Goal: Transaction & Acquisition: Obtain resource

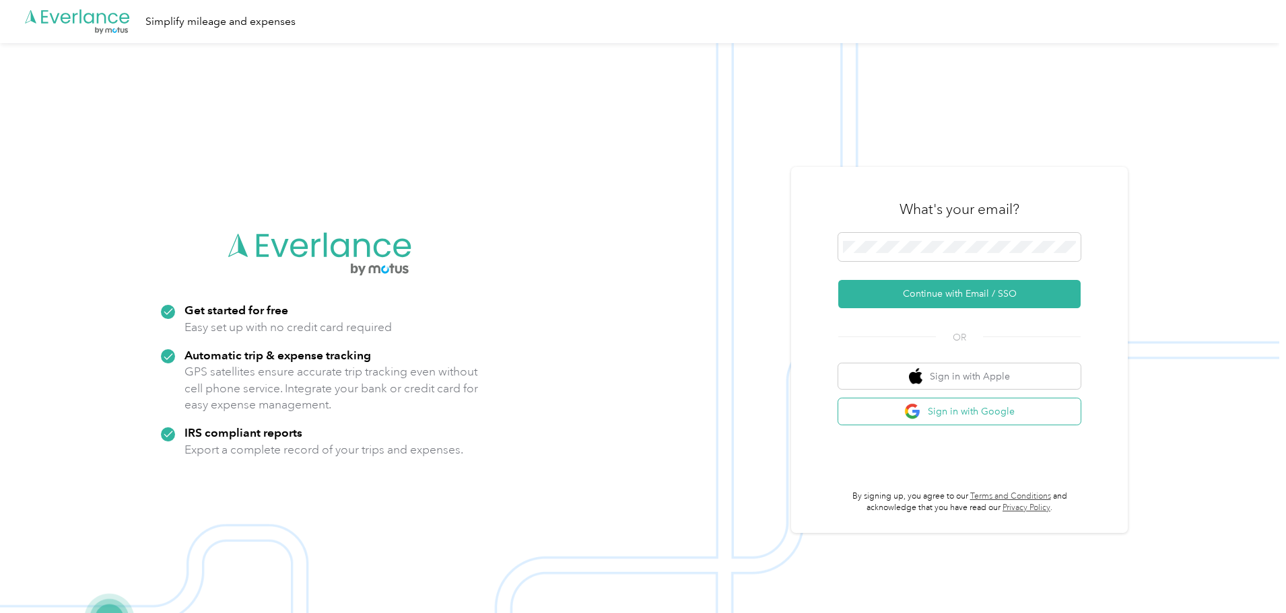
click at [983, 414] on button "Sign in with Google" at bounding box center [959, 412] width 242 height 26
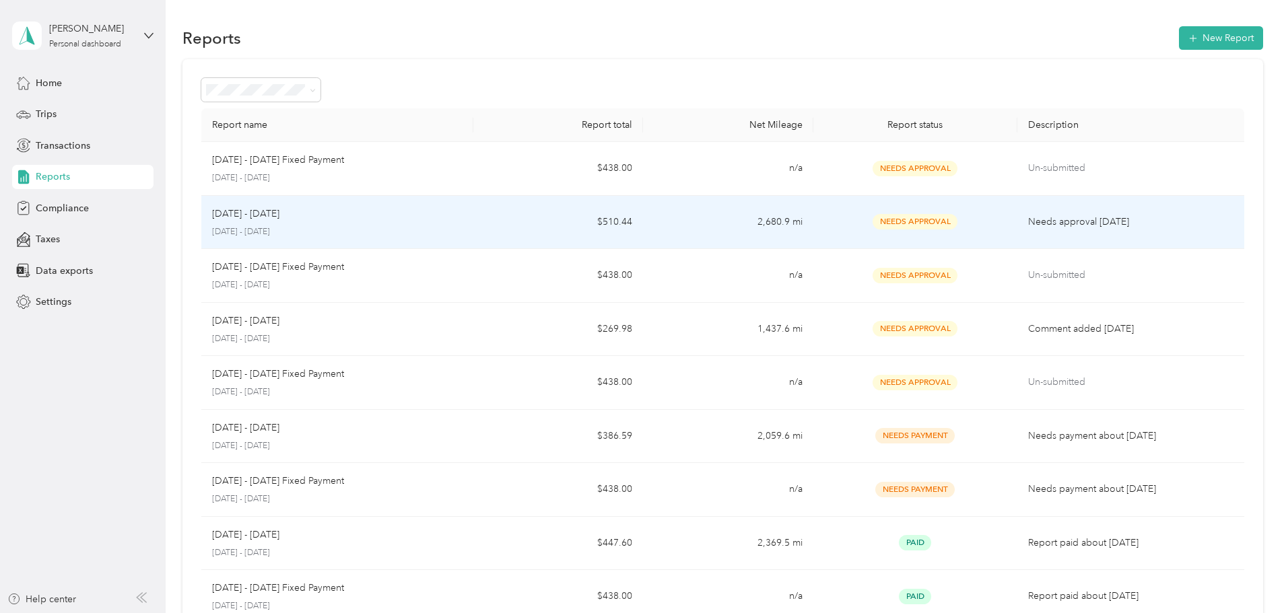
click at [880, 220] on span "Needs Approval" at bounding box center [915, 221] width 85 height 15
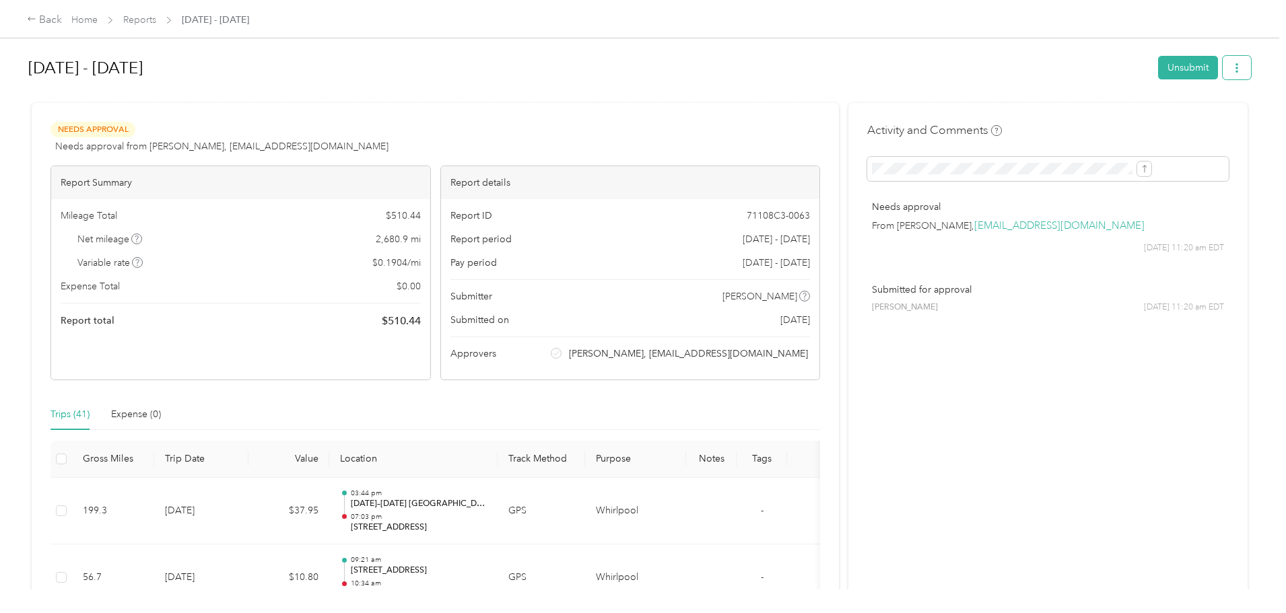
click at [1223, 72] on button "button" at bounding box center [1237, 68] width 28 height 24
click at [1084, 117] on span "Download" at bounding box center [1088, 117] width 44 height 14
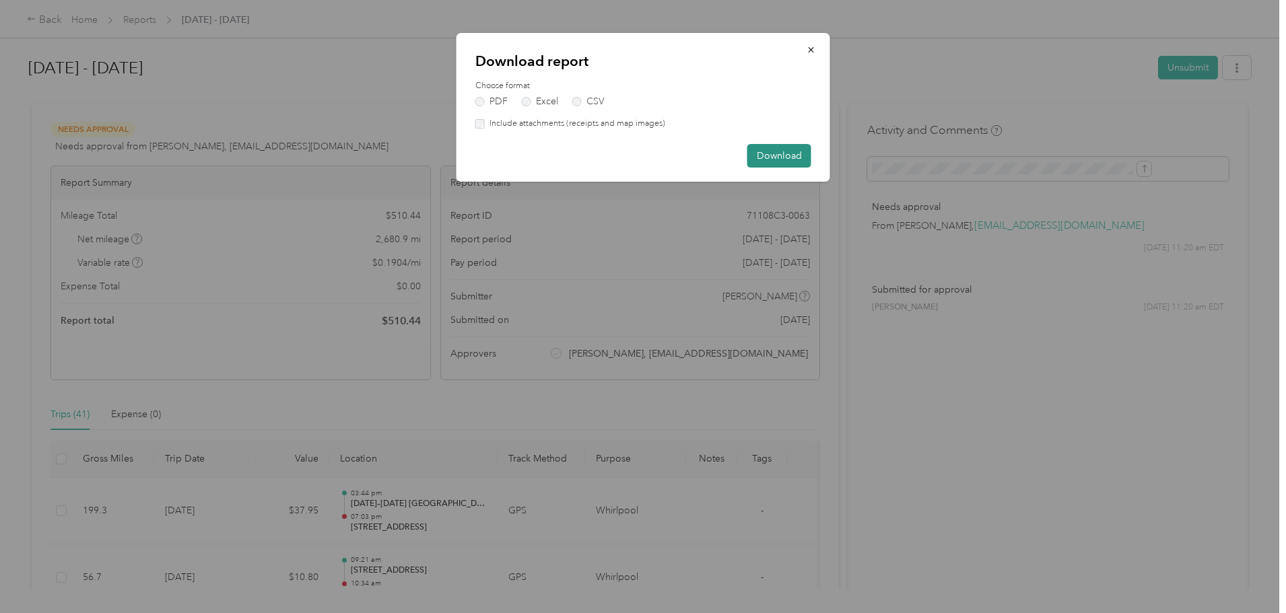
click at [779, 158] on button "Download" at bounding box center [780, 156] width 64 height 24
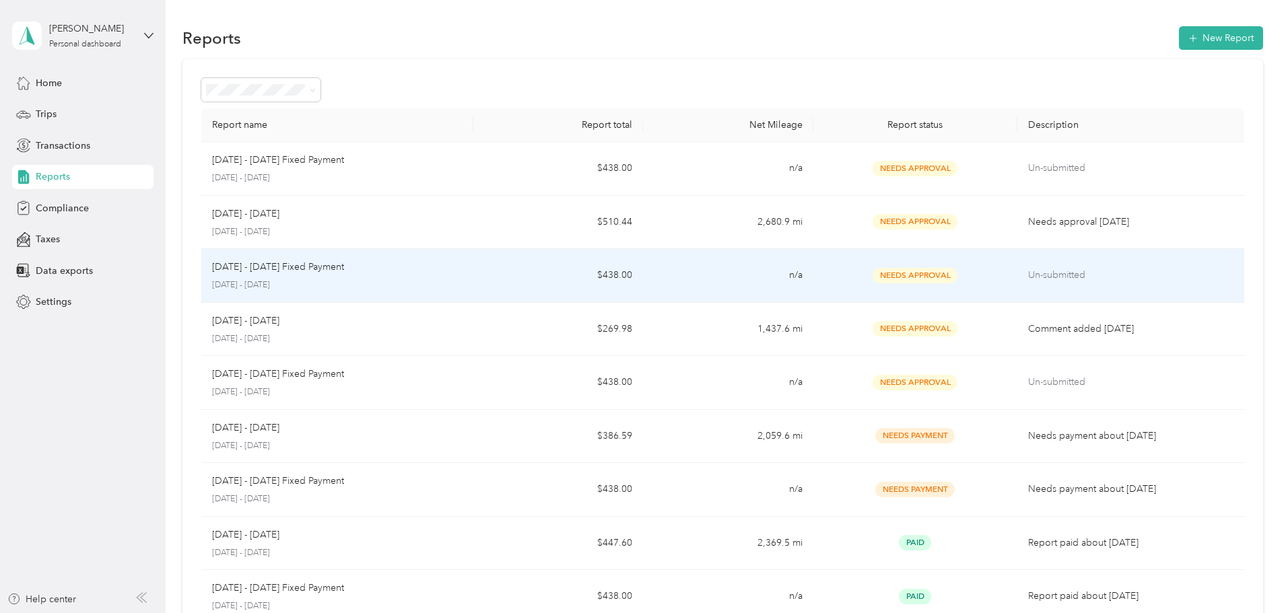
click at [542, 267] on td "$438.00" at bounding box center [558, 276] width 170 height 54
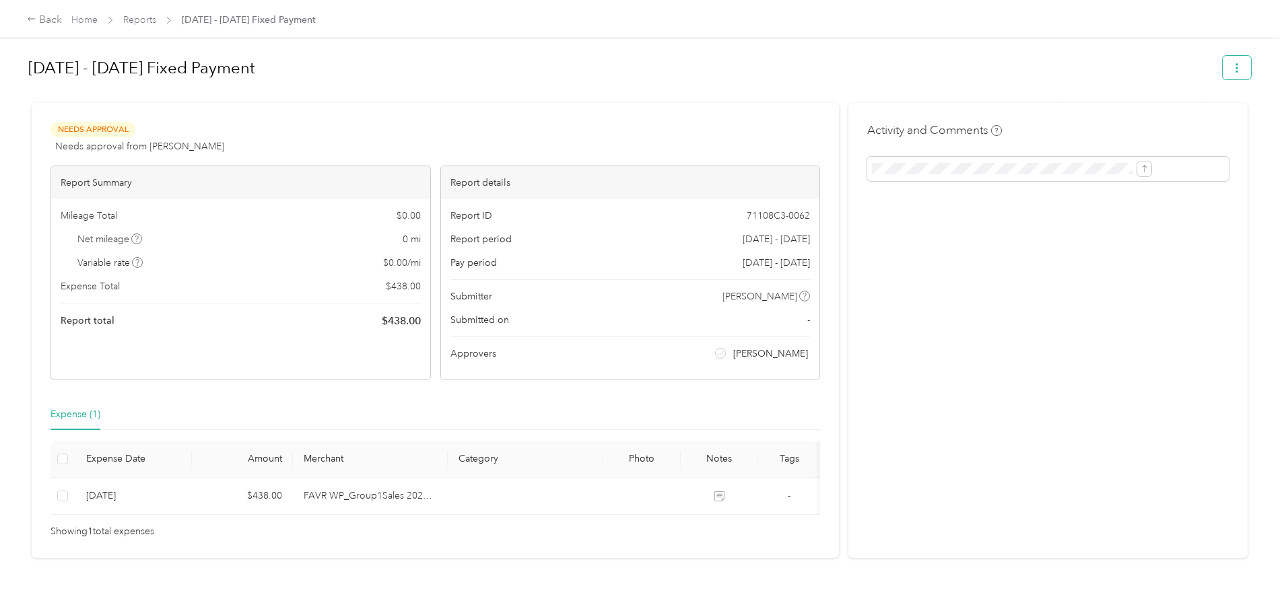
click at [1232, 67] on icon "button" at bounding box center [1236, 67] width 9 height 9
click at [1099, 112] on span "Download" at bounding box center [1088, 117] width 44 height 14
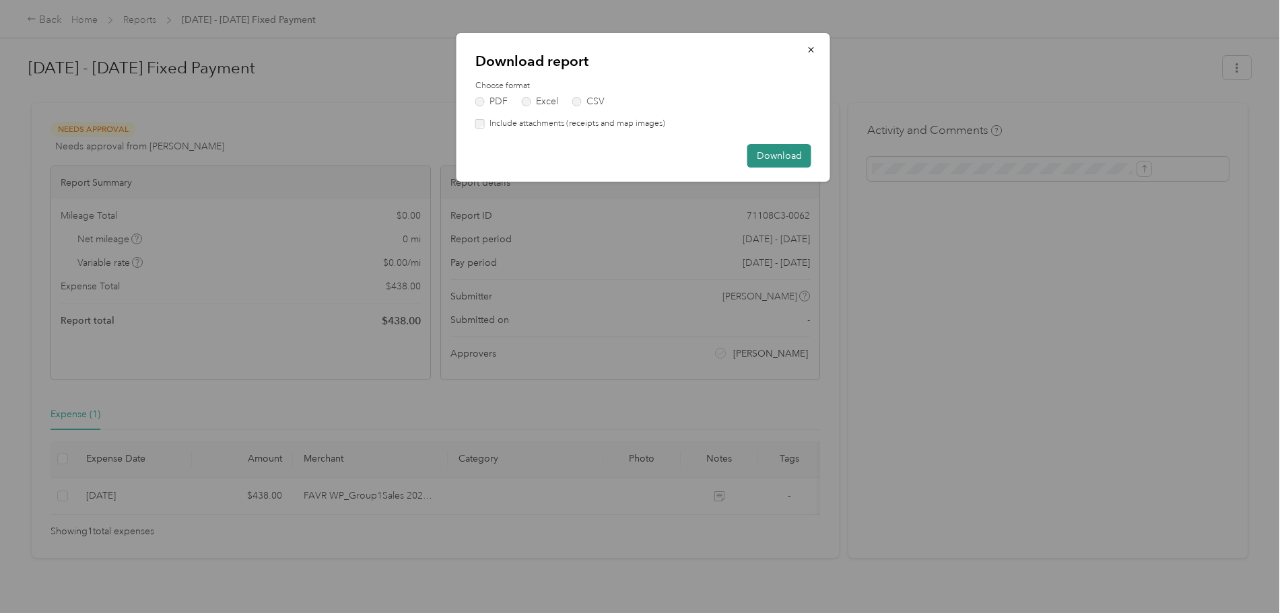
click at [775, 157] on button "Download" at bounding box center [780, 156] width 64 height 24
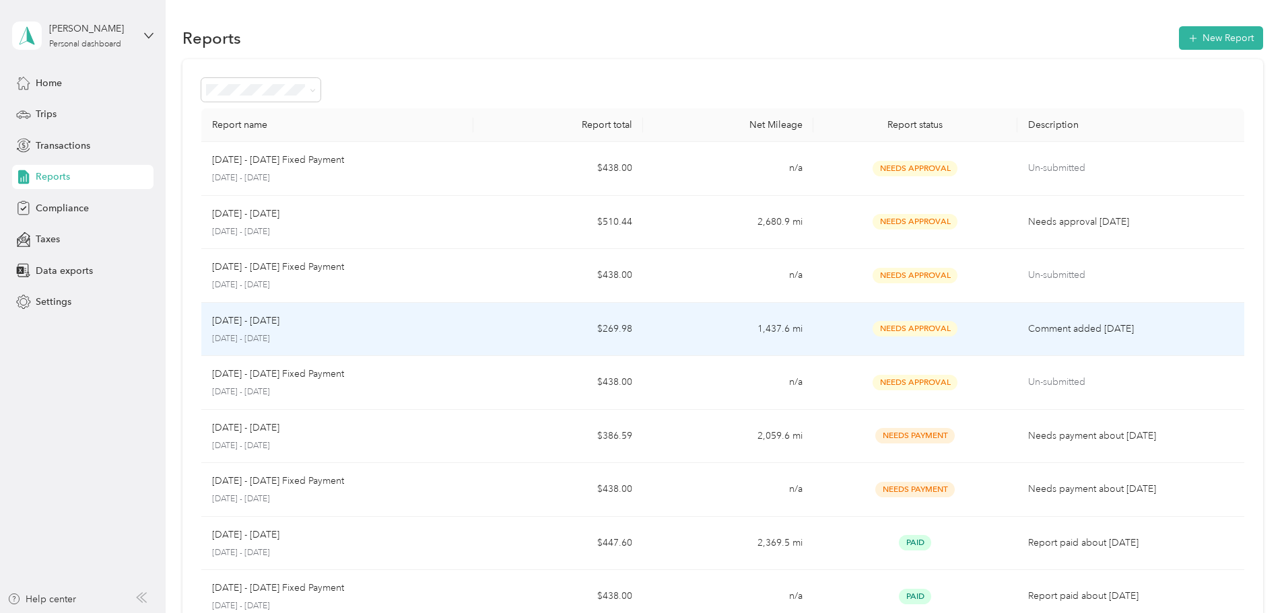
click at [944, 328] on div "Needs Approval" at bounding box center [915, 328] width 182 height 15
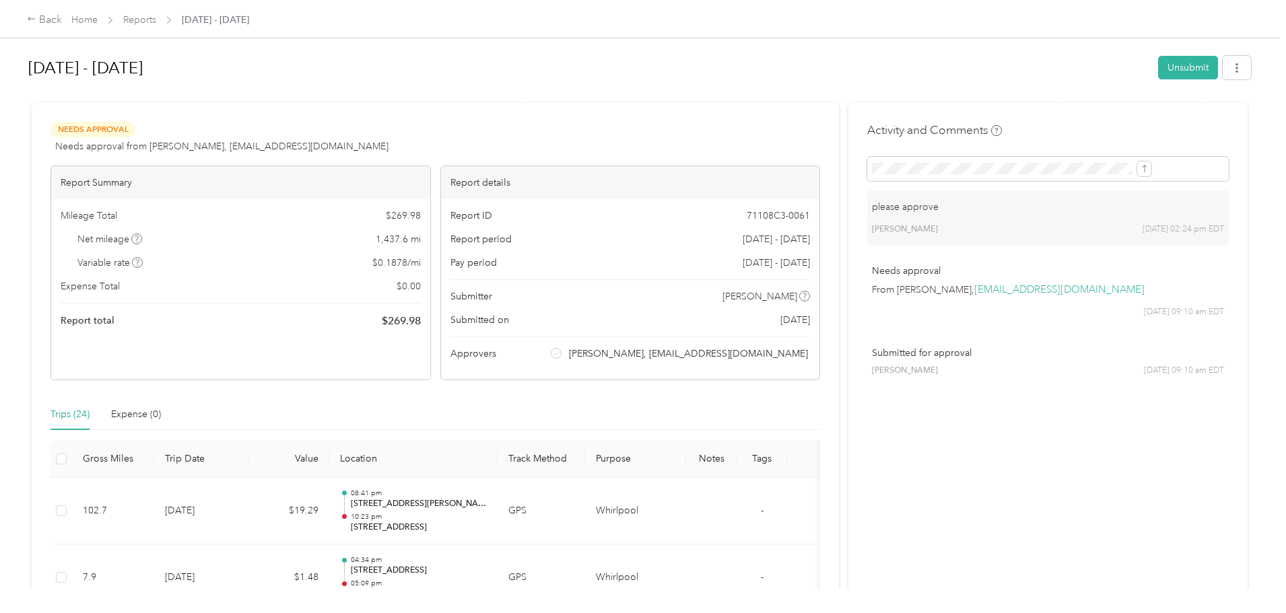
click at [888, 222] on div "please approve Michael D. Hake 09/05 at 02:24 pm EDT" at bounding box center [1048, 218] width 362 height 55
click at [1232, 62] on span "button" at bounding box center [1236, 67] width 9 height 11
click at [1104, 115] on span "Download" at bounding box center [1088, 117] width 44 height 14
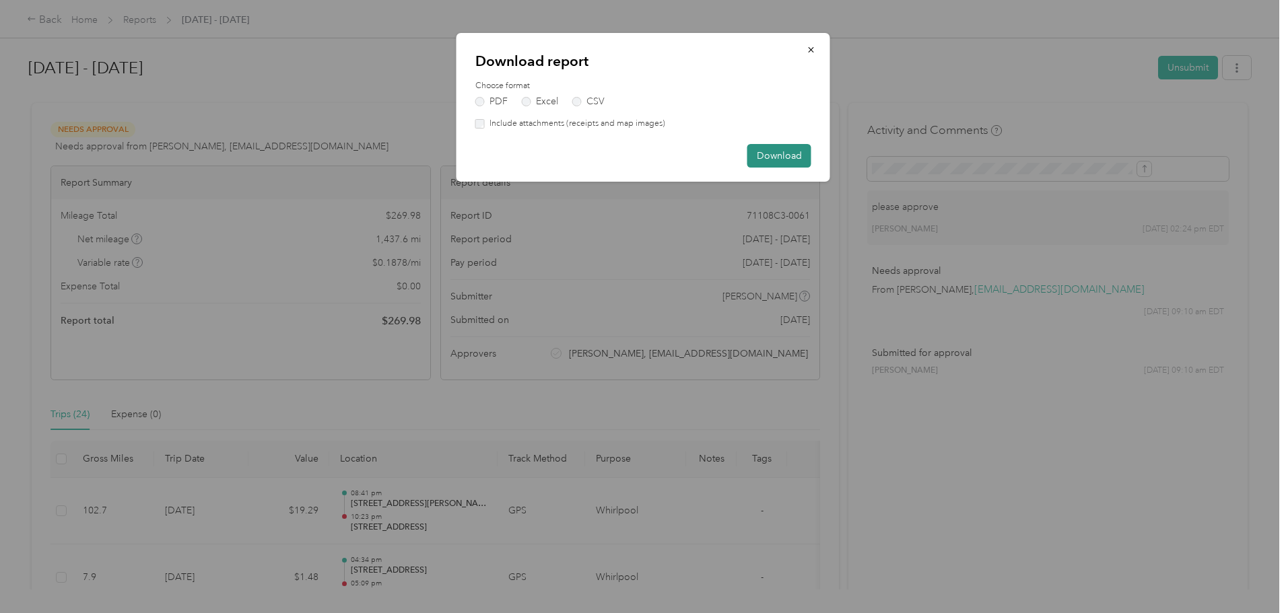
click at [772, 159] on button "Download" at bounding box center [780, 156] width 64 height 24
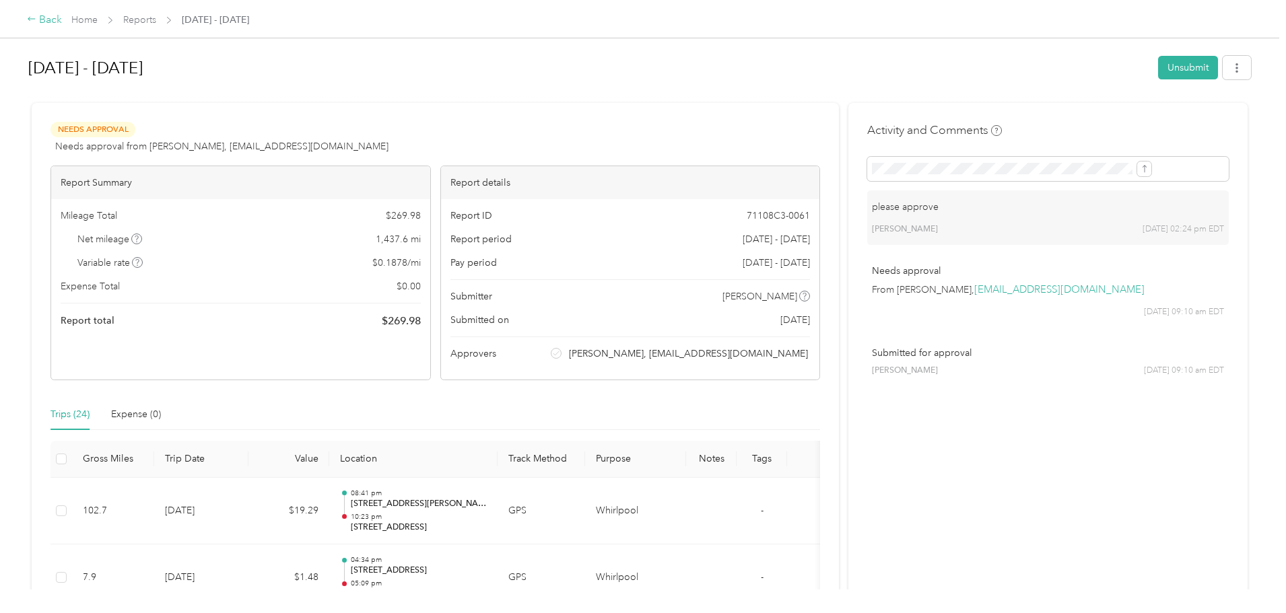
click at [62, 18] on div "Back" at bounding box center [44, 20] width 35 height 16
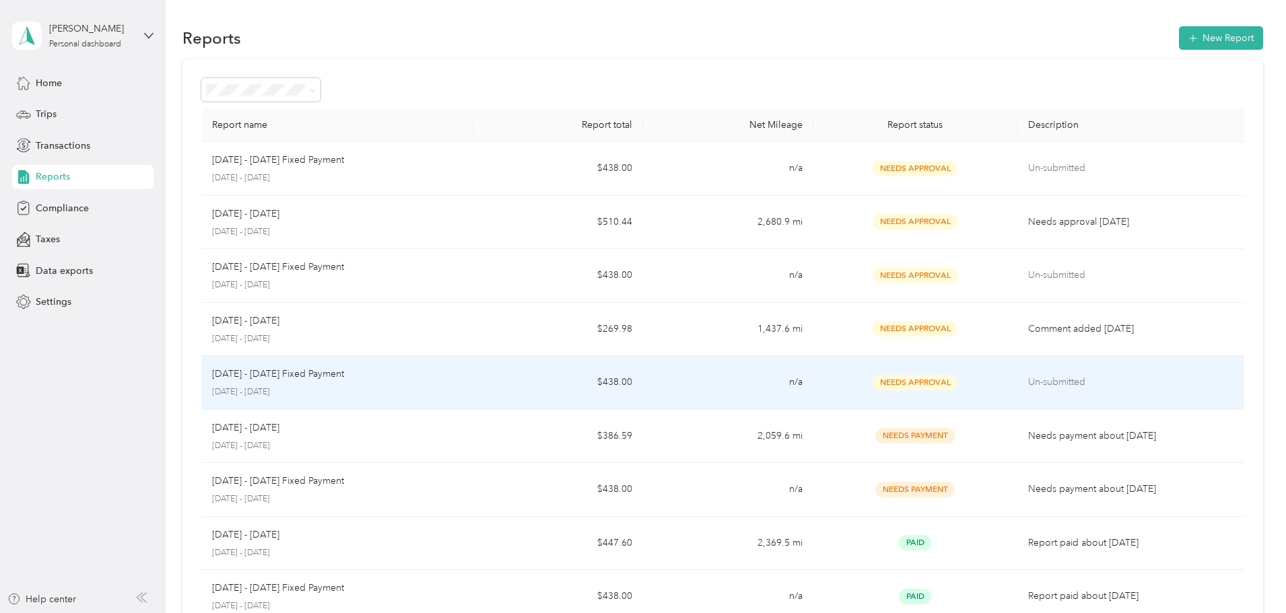
click at [463, 385] on div "Aug 1 - 31, 2025 Fixed Payment August 1 - 31, 2025" at bounding box center [337, 383] width 251 height 32
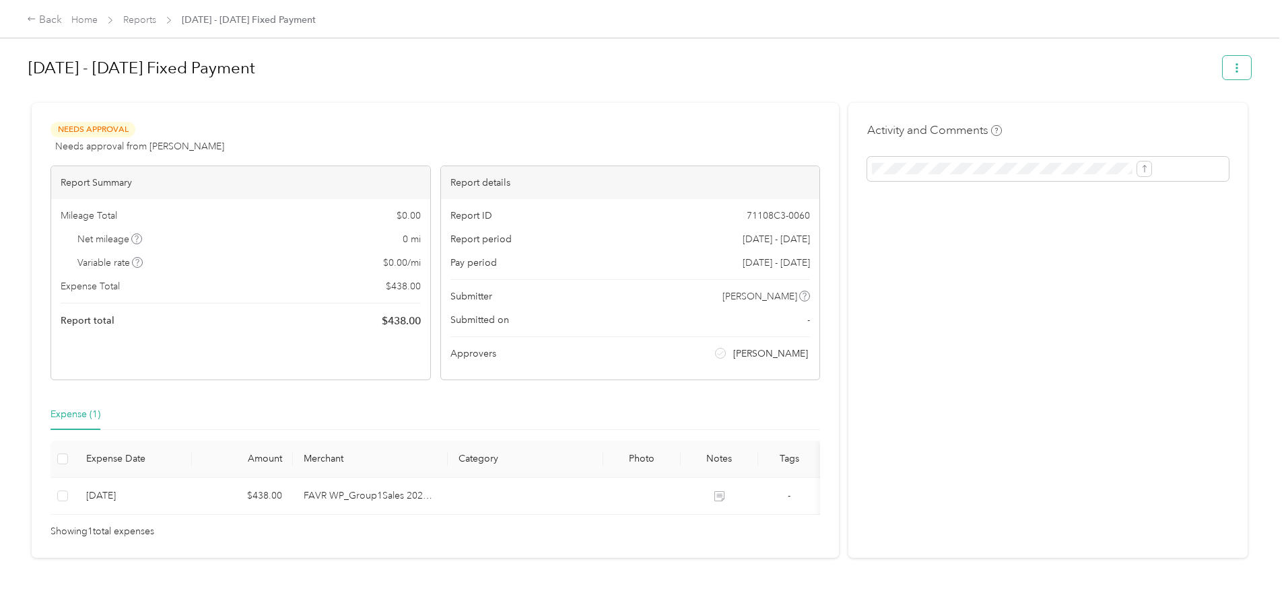
click at [1232, 67] on icon "button" at bounding box center [1236, 67] width 9 height 9
click at [1086, 120] on span "Download" at bounding box center [1088, 117] width 44 height 14
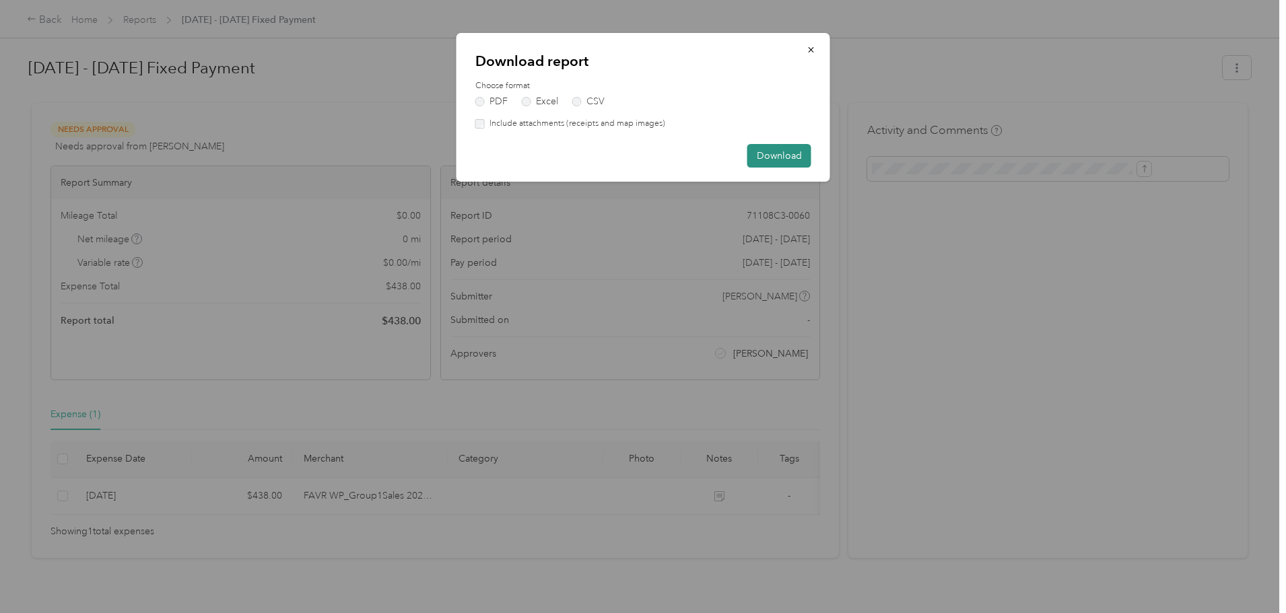
click at [786, 161] on button "Download" at bounding box center [780, 156] width 64 height 24
